Goal: Information Seeking & Learning: Learn about a topic

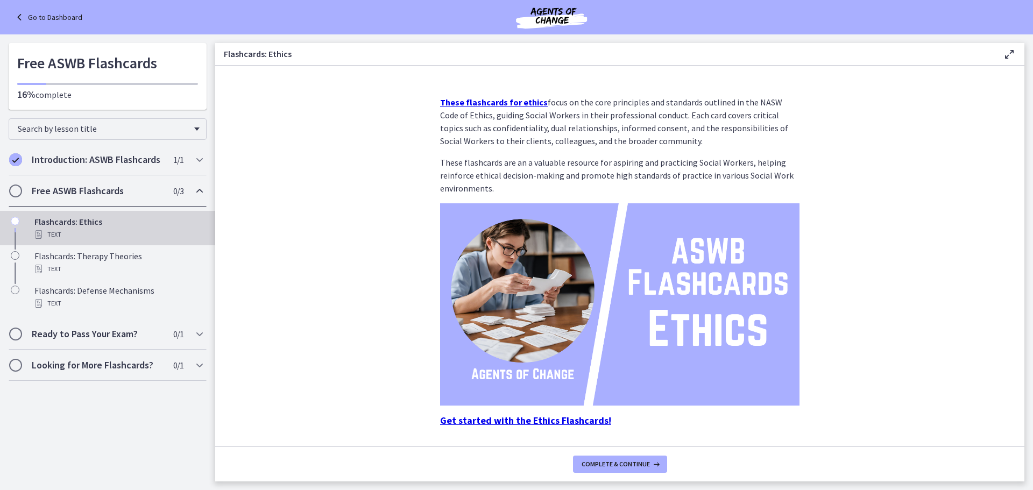
click at [16, 191] on span "Chapters" at bounding box center [15, 191] width 11 height 11
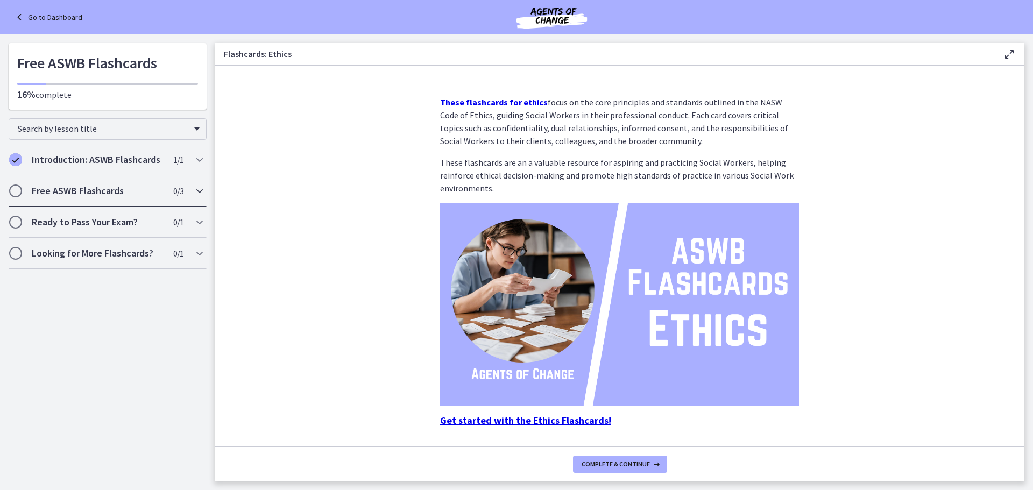
click at [16, 191] on span "Chapters" at bounding box center [15, 191] width 11 height 11
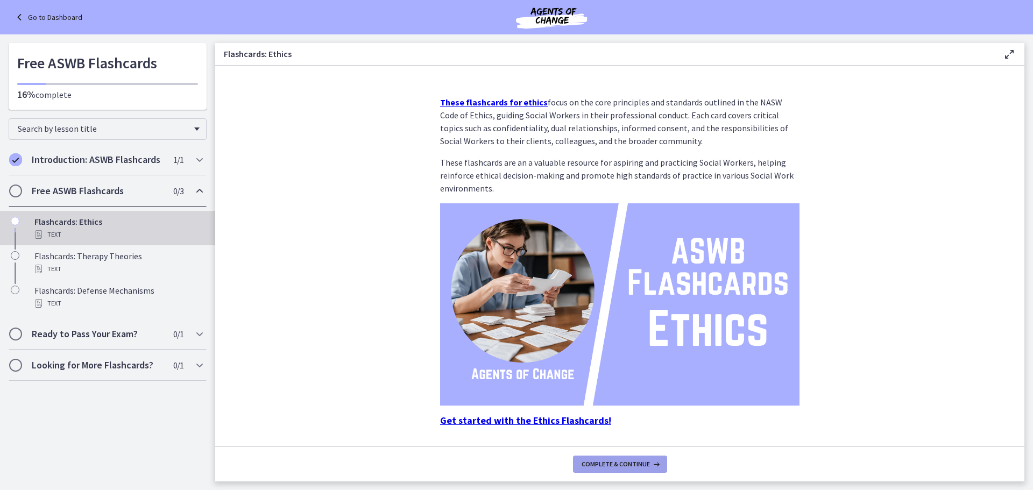
click at [600, 460] on span "Complete & continue" at bounding box center [616, 464] width 68 height 9
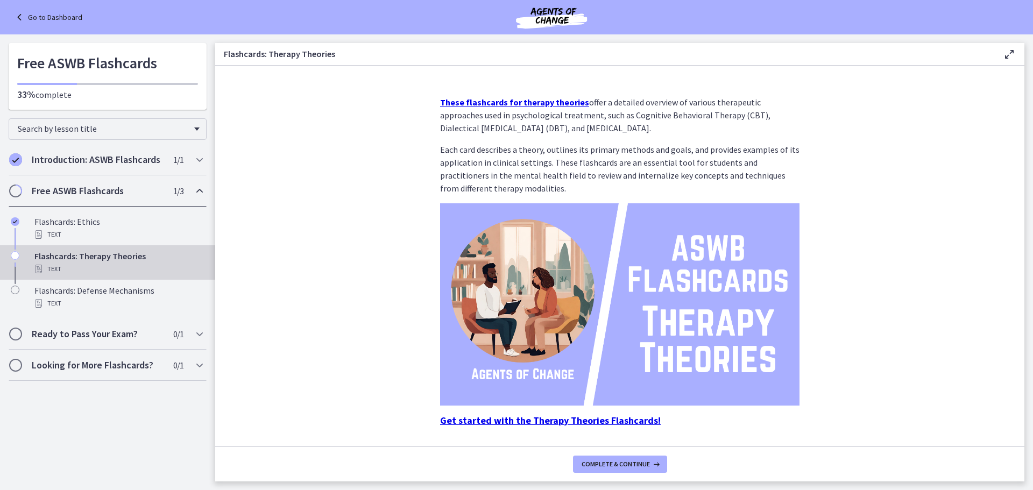
click at [575, 418] on strong "Get started with the Therapy Theories Flashcards!" at bounding box center [550, 420] width 221 height 12
click at [608, 464] on span "Complete & continue" at bounding box center [616, 464] width 68 height 9
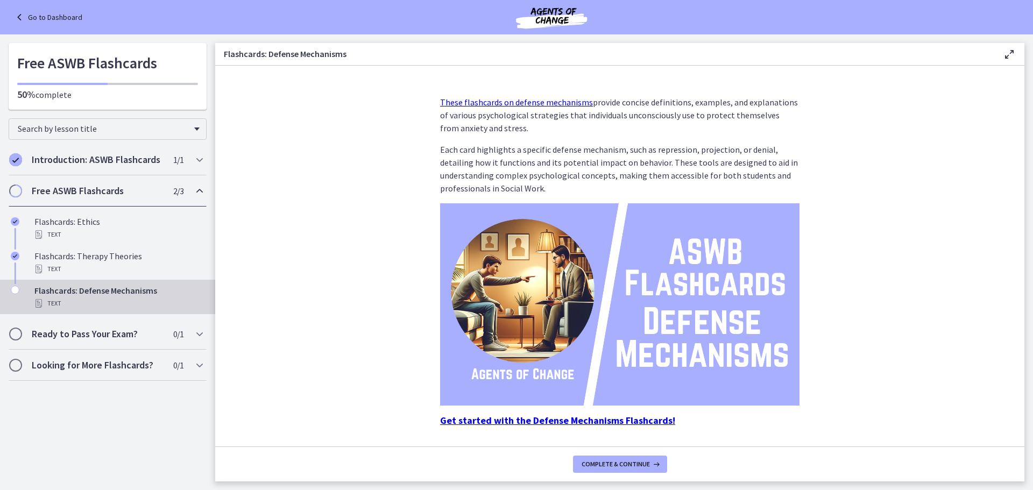
click at [614, 417] on strong "Get started with the Defense Mechanisms Flashcards!" at bounding box center [557, 420] width 235 height 12
click at [646, 467] on span "Complete & continue" at bounding box center [616, 464] width 68 height 9
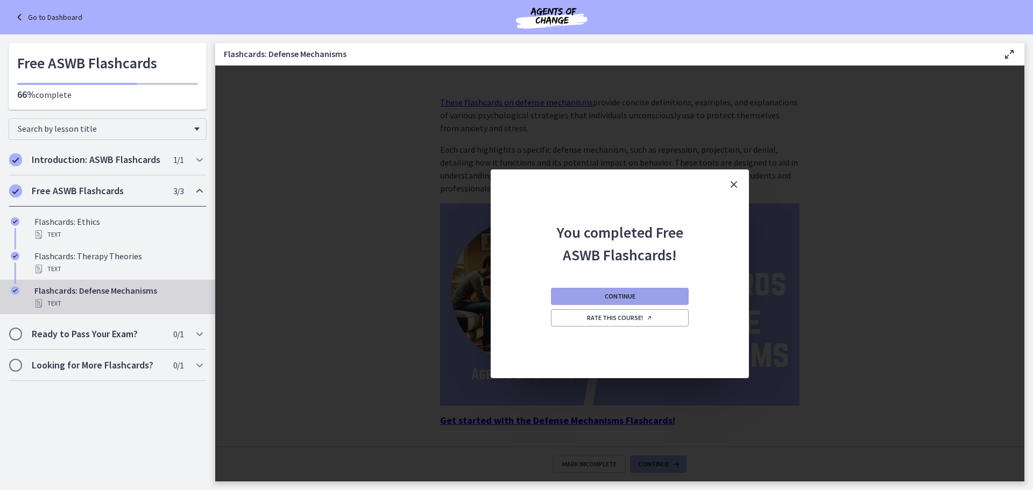
click at [650, 292] on button "Continue" at bounding box center [620, 296] width 138 height 17
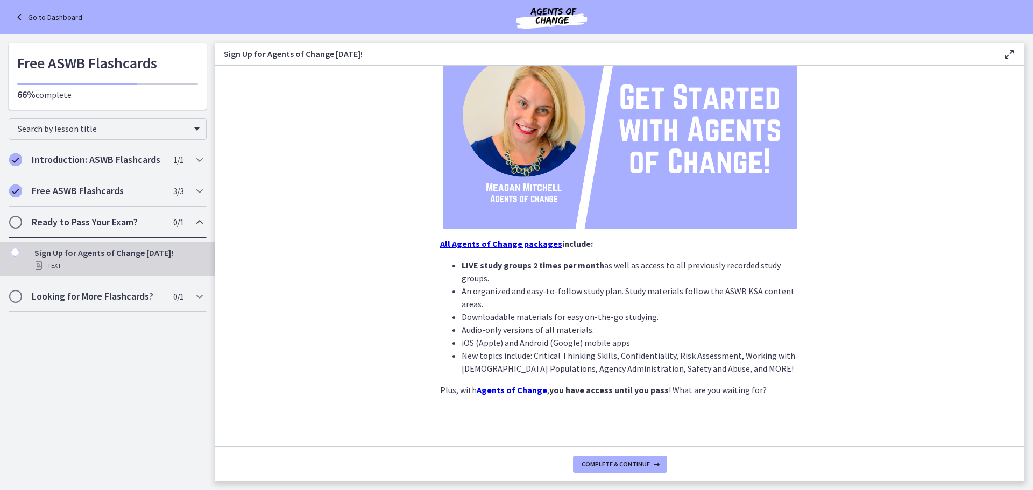
scroll to position [146, 0]
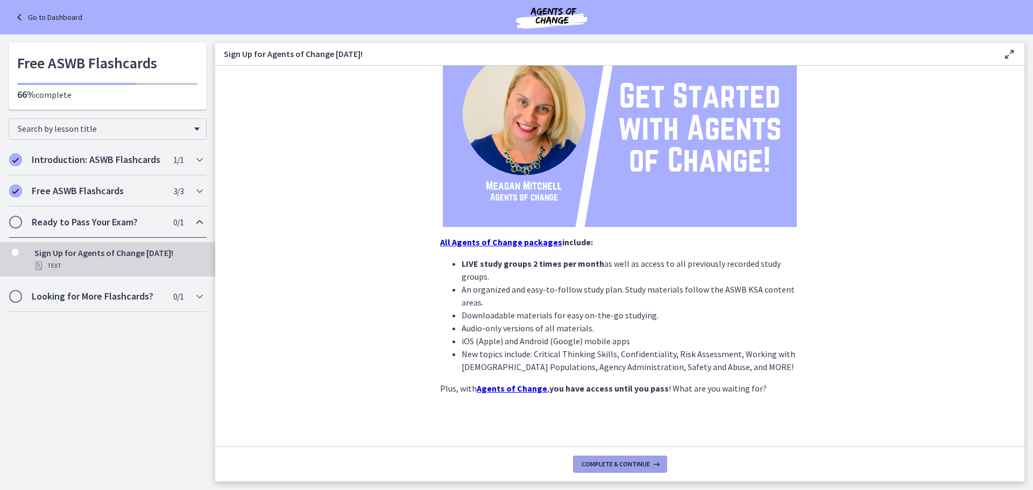
click at [619, 459] on button "Complete & continue" at bounding box center [620, 464] width 94 height 17
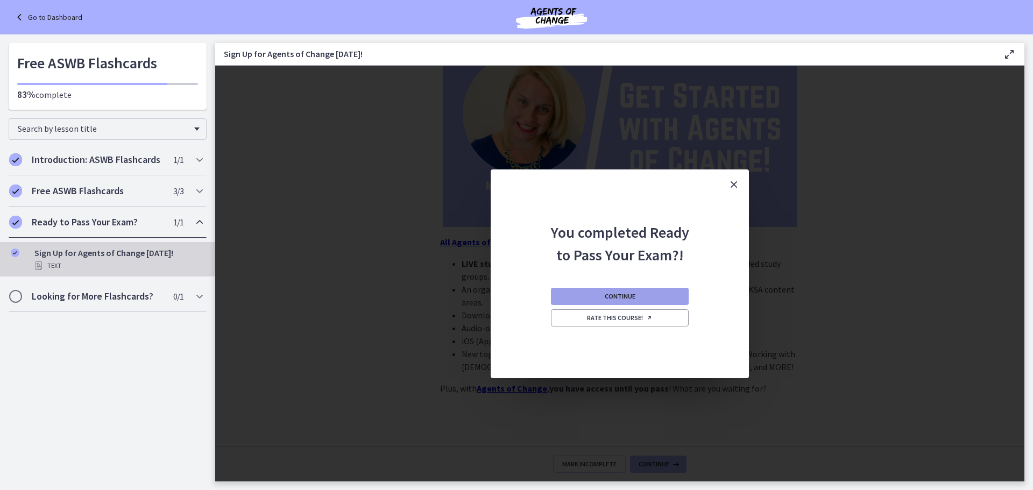
click at [598, 292] on button "Continue" at bounding box center [620, 296] width 138 height 17
